Goal: Navigation & Orientation: Find specific page/section

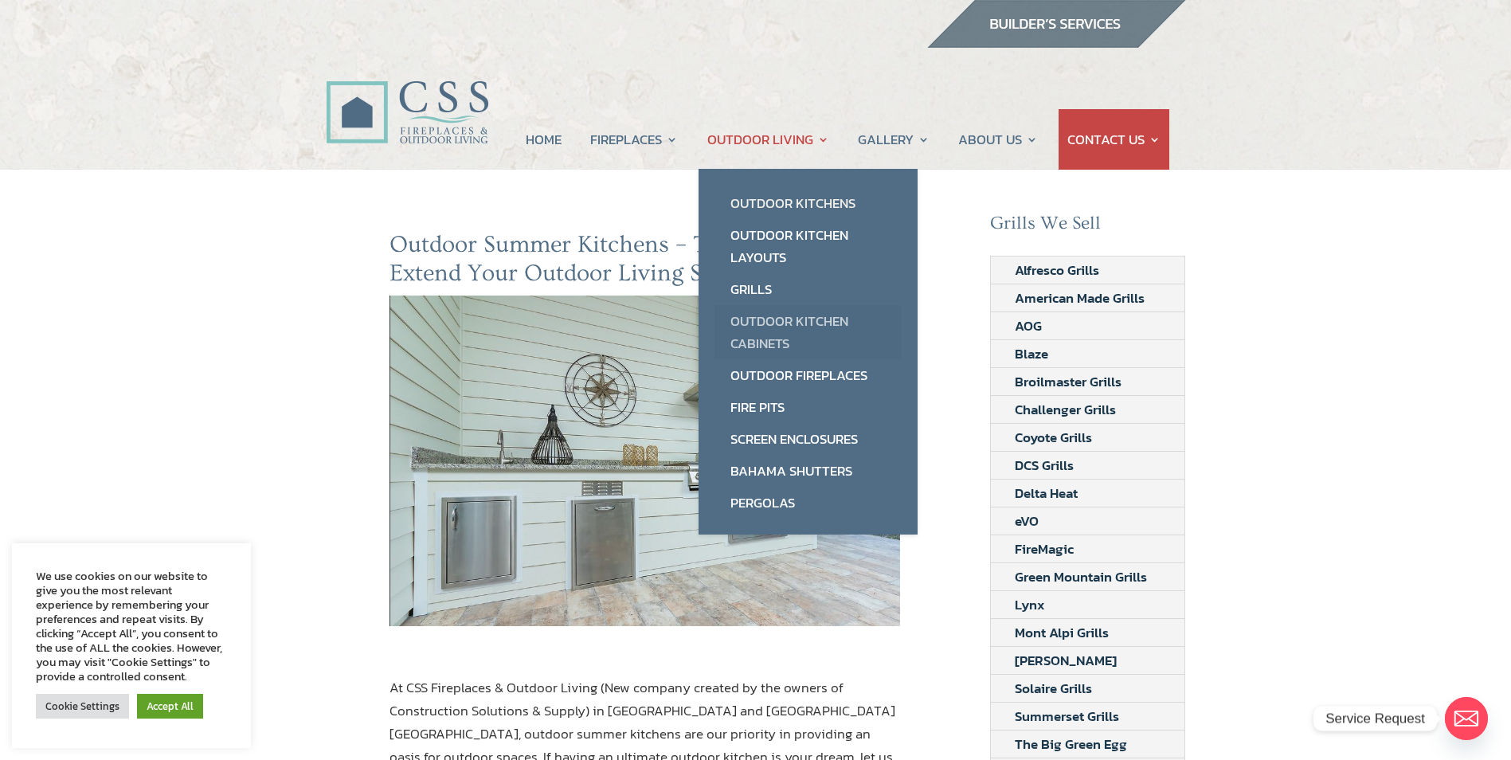
click at [765, 323] on link "Outdoor Kitchen Cabinets" at bounding box center [807, 332] width 187 height 54
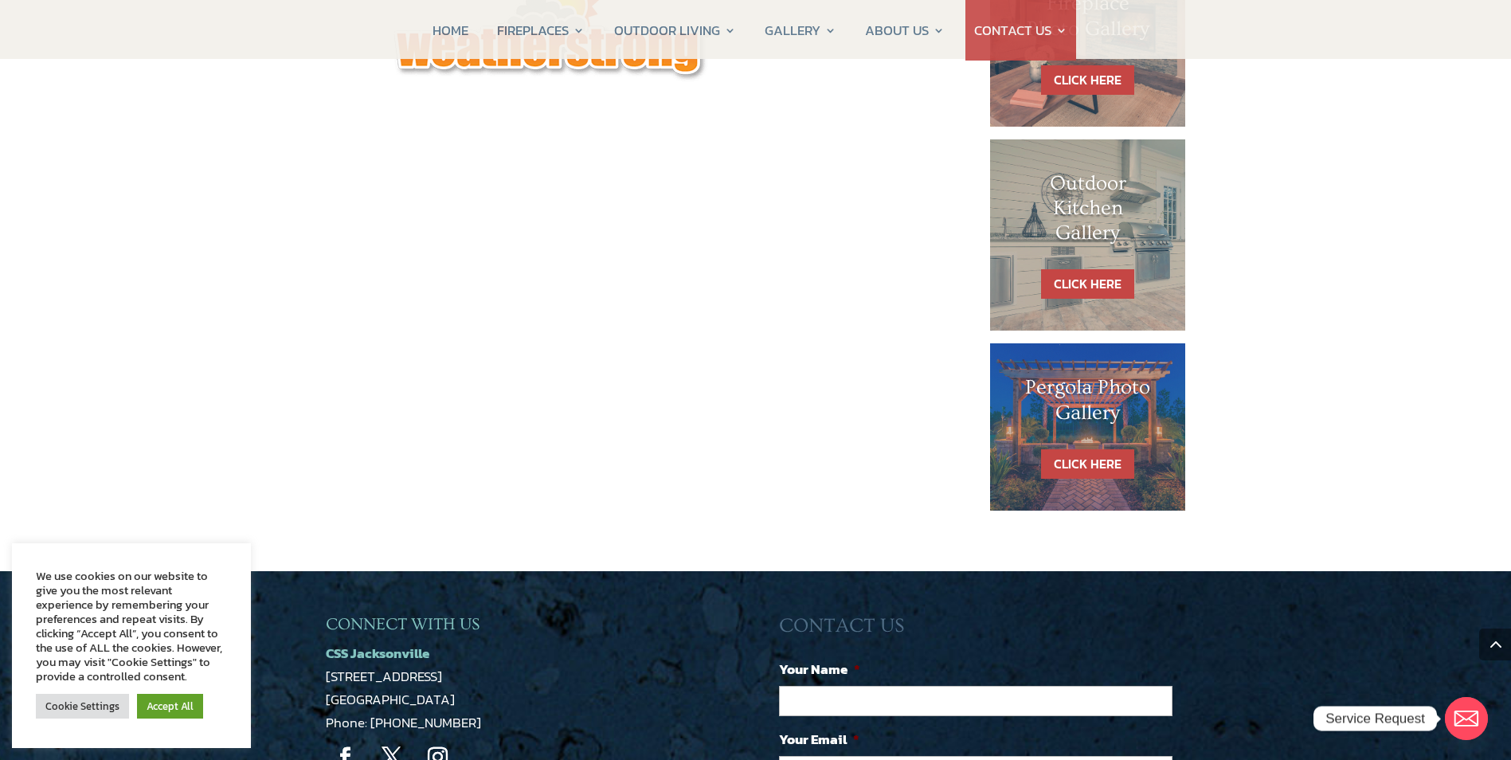
scroll to position [637, 0]
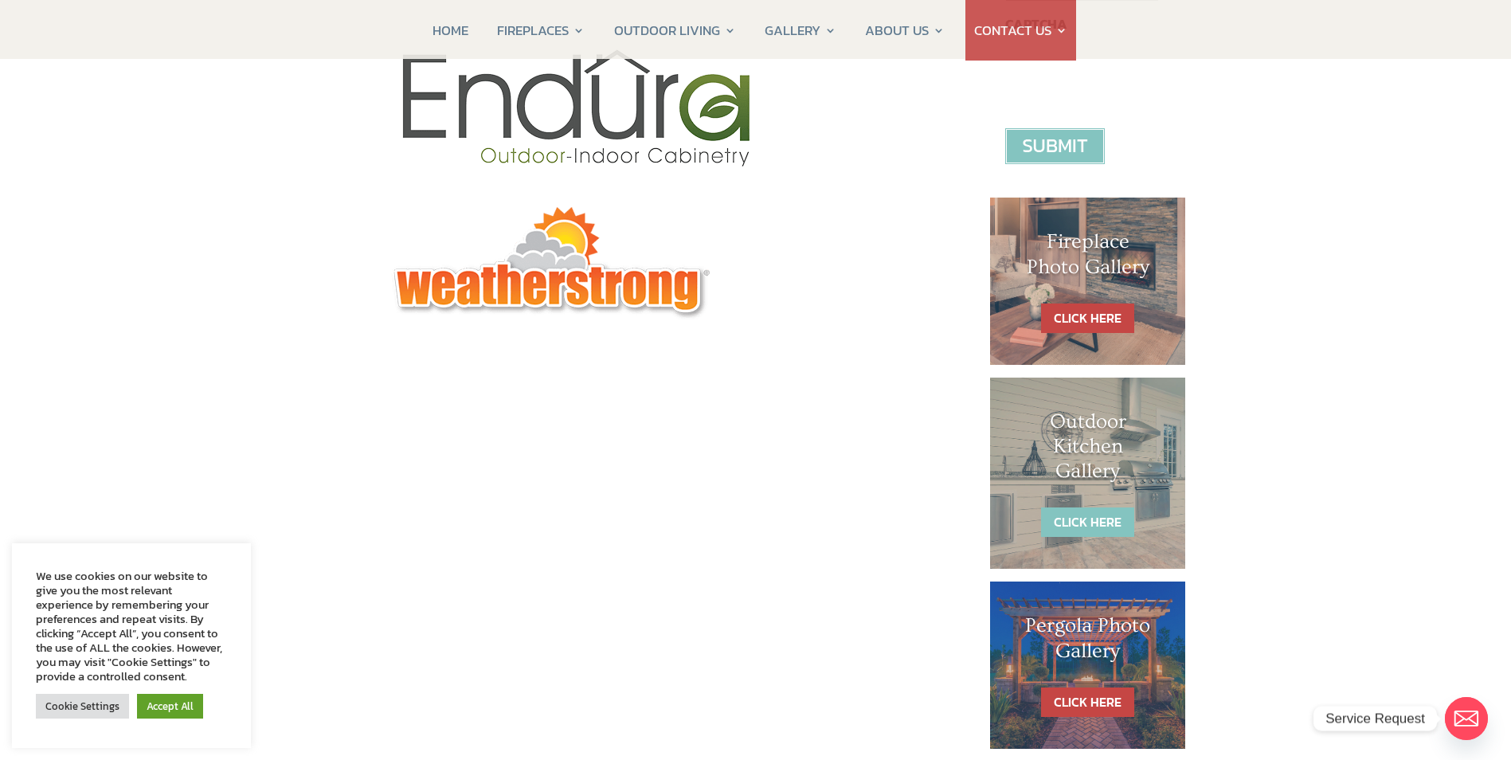
click at [1099, 527] on link "CLICK HERE" at bounding box center [1087, 521] width 93 height 29
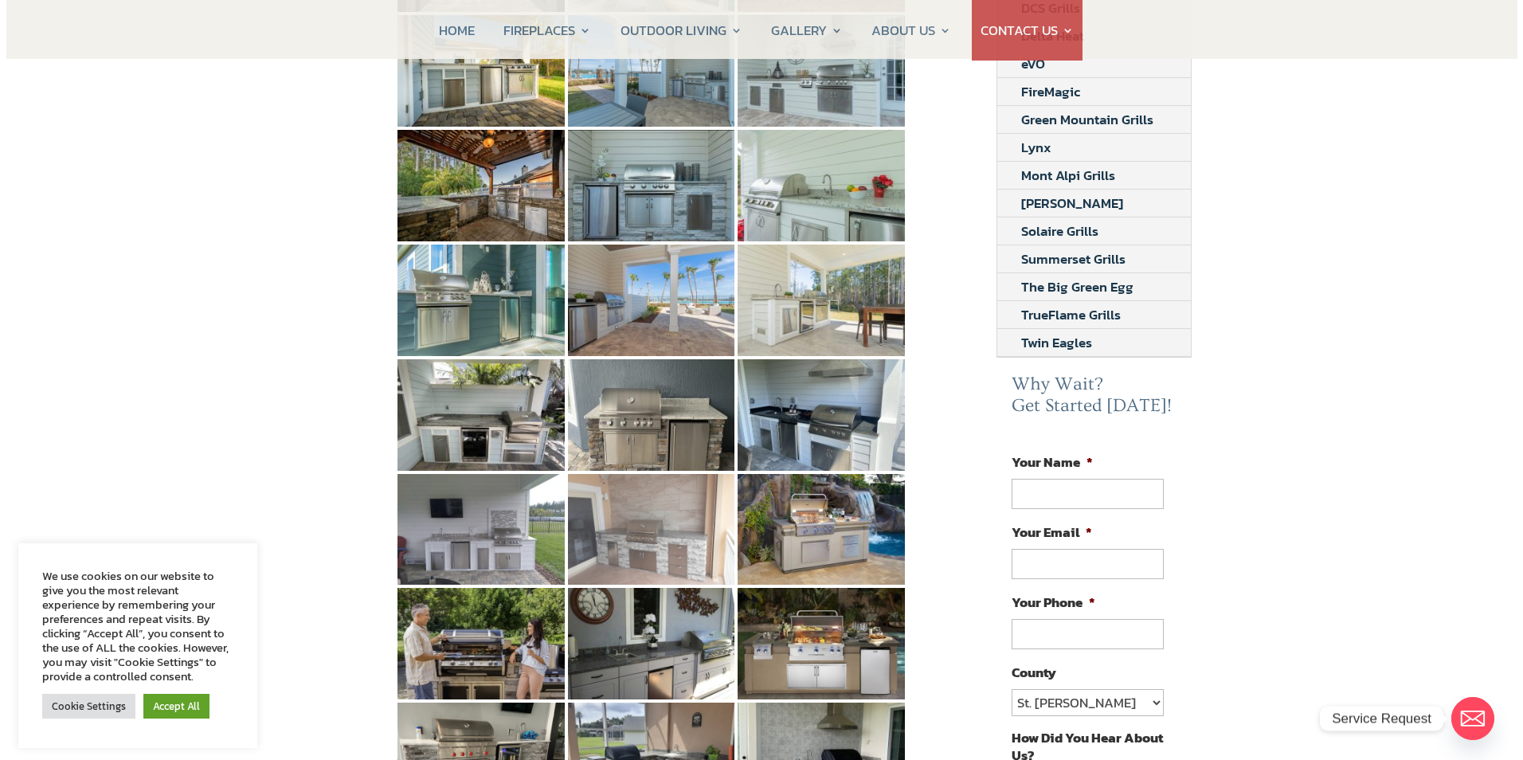
scroll to position [478, 0]
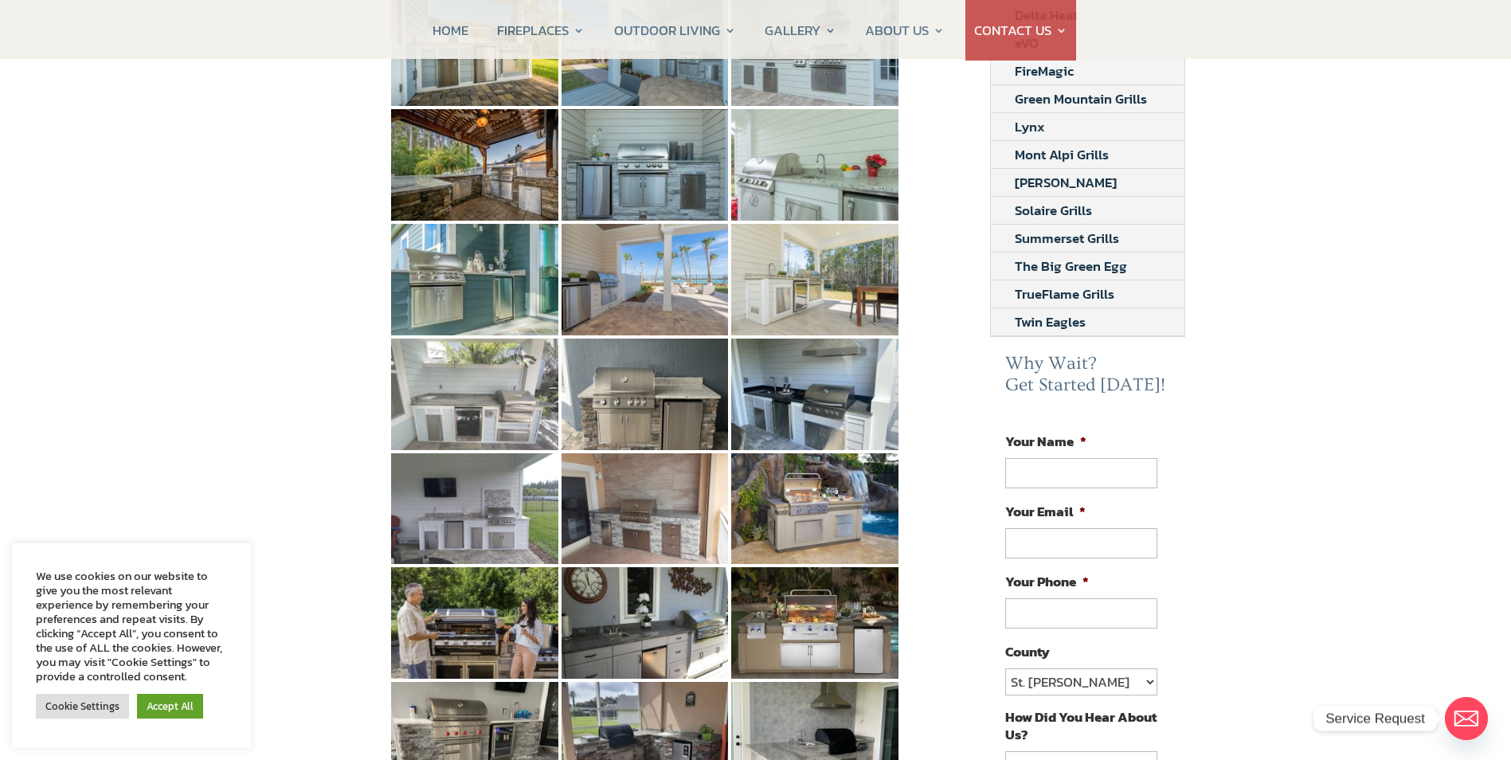
click at [509, 398] on img at bounding box center [474, 395] width 167 height 112
